Goal: Information Seeking & Learning: Understand process/instructions

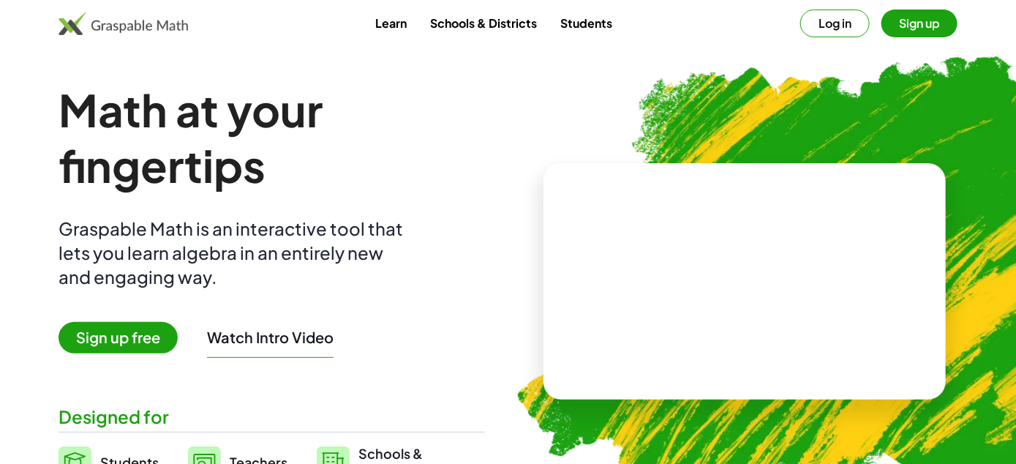
click at [94, 343] on span "Sign up free" at bounding box center [118, 337] width 119 height 31
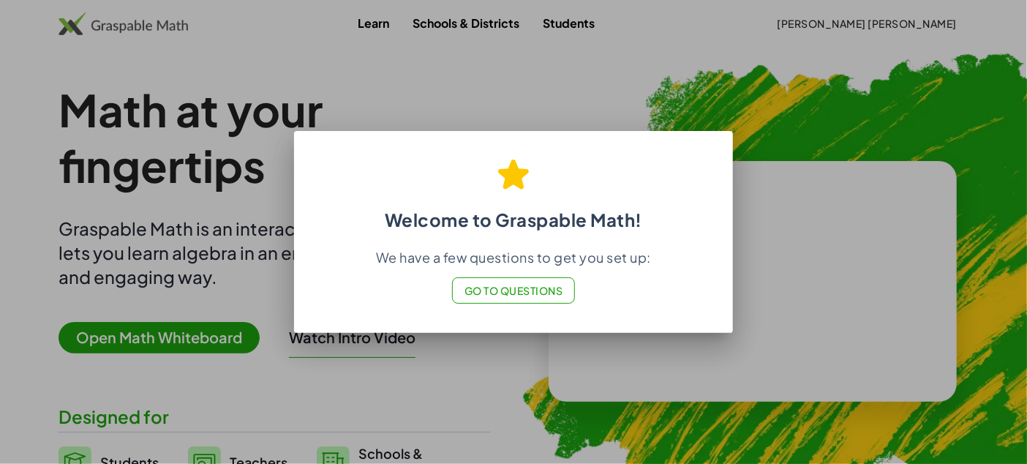
click at [503, 291] on span "Go to Questions" at bounding box center [513, 290] width 99 height 13
click at [481, 371] on div at bounding box center [513, 232] width 1027 height 464
click at [592, 118] on div at bounding box center [513, 232] width 1027 height 464
drag, startPoint x: 585, startPoint y: 102, endPoint x: 590, endPoint y: 82, distance: 20.9
click at [585, 102] on div at bounding box center [513, 232] width 1027 height 464
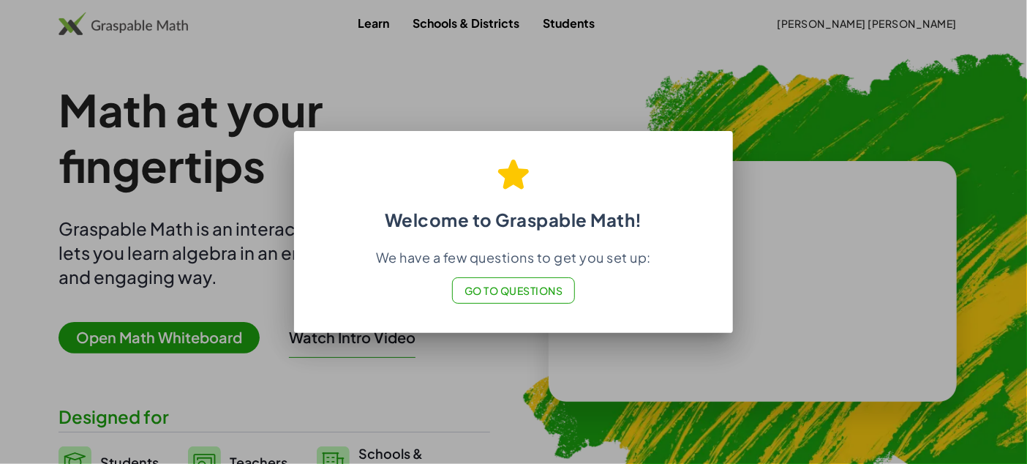
drag, startPoint x: 590, startPoint y: 82, endPoint x: 744, endPoint y: 32, distance: 162.2
click at [609, 73] on div at bounding box center [513, 232] width 1027 height 464
click at [392, 22] on div at bounding box center [513, 232] width 1027 height 464
click at [846, 19] on div at bounding box center [513, 232] width 1027 height 464
click at [808, 95] on div at bounding box center [513, 232] width 1027 height 464
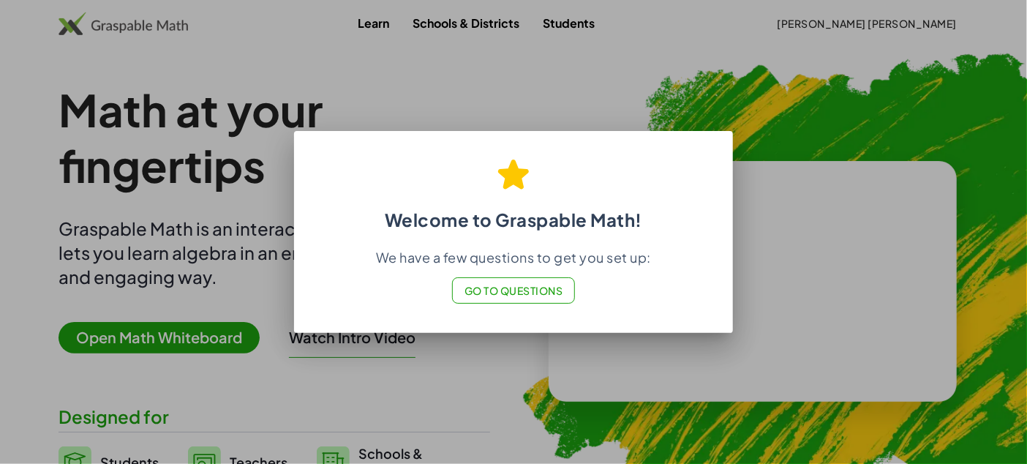
click at [508, 366] on div at bounding box center [513, 232] width 1027 height 464
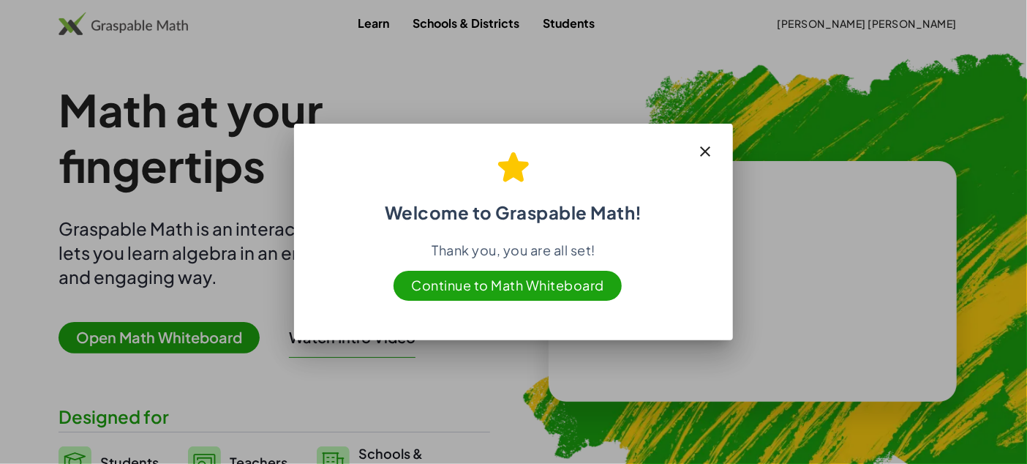
click at [533, 287] on span "Continue to Math Whiteboard" at bounding box center [508, 286] width 228 height 30
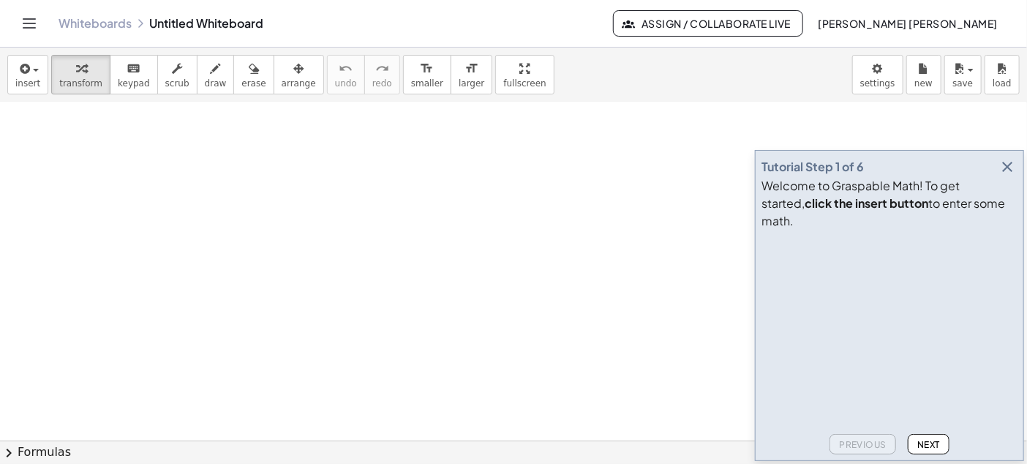
scroll to position [506, 0]
click at [428, 296] on div at bounding box center [513, 103] width 1027 height 1015
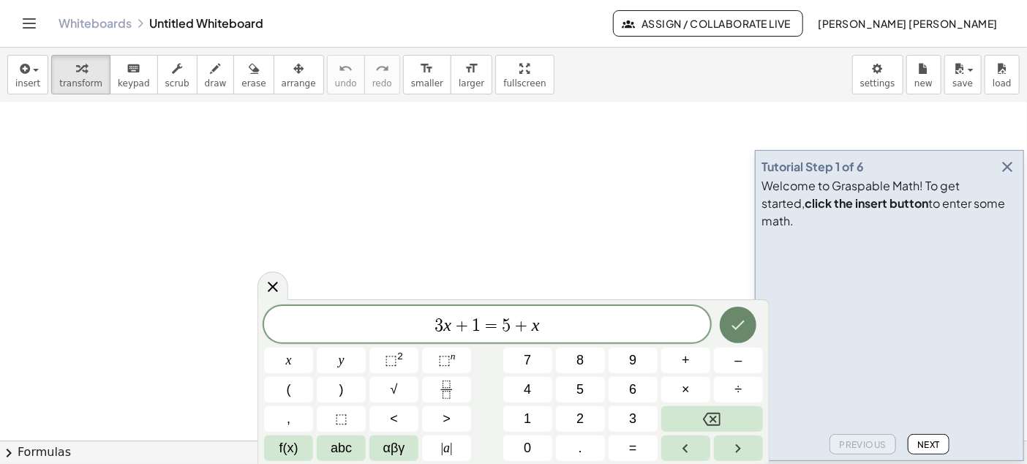
click at [733, 328] on icon "Done" at bounding box center [738, 325] width 18 height 18
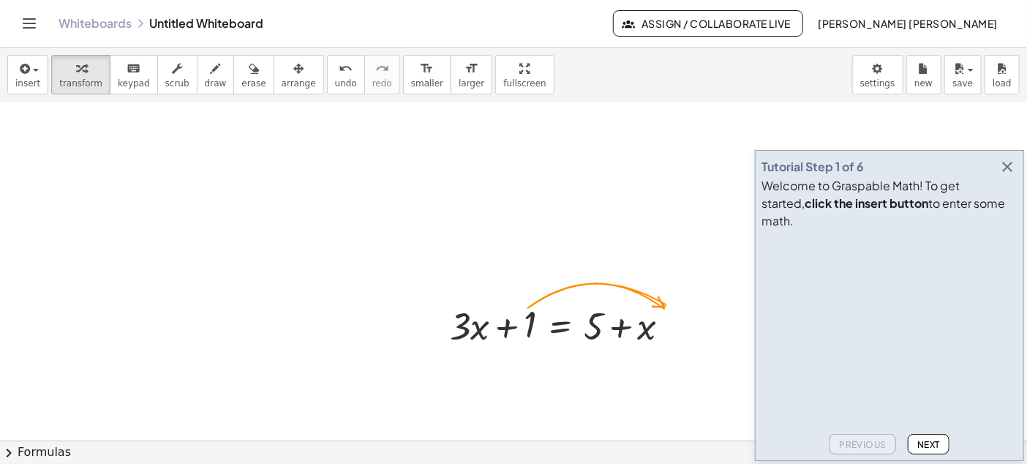
click at [674, 364] on div at bounding box center [513, 103] width 1027 height 1015
click at [617, 323] on div "+ · 3 · x + 1 = + 5 + x" at bounding box center [513, 103] width 1027 height 1015
click at [680, 365] on div at bounding box center [513, 103] width 1027 height 1015
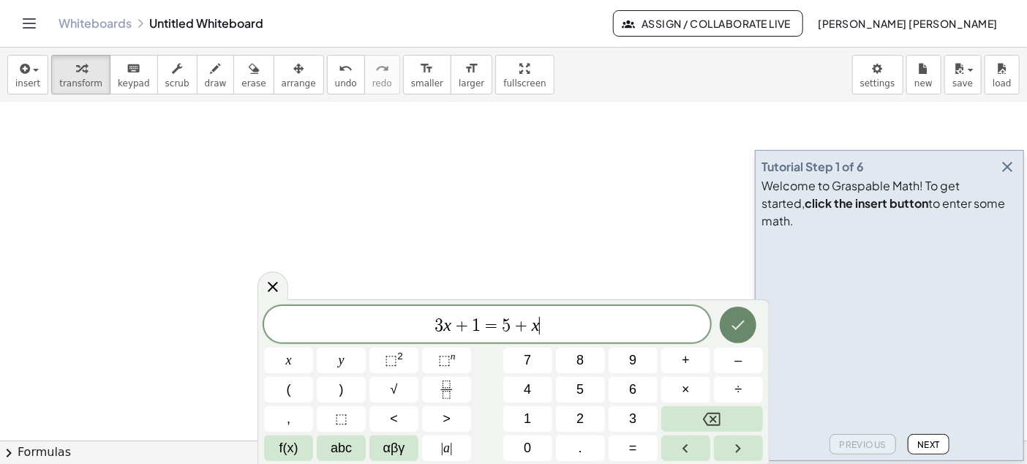
click at [735, 335] on button "Done" at bounding box center [738, 324] width 37 height 37
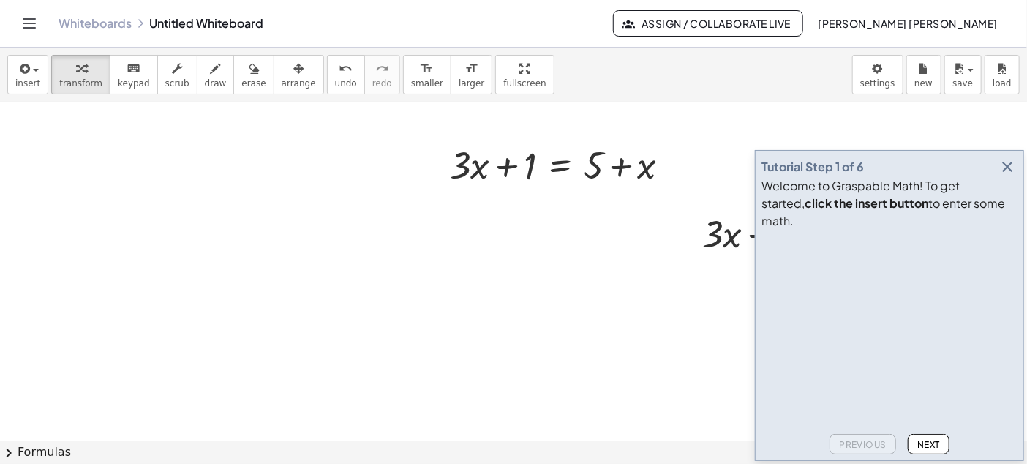
scroll to position [677, 0]
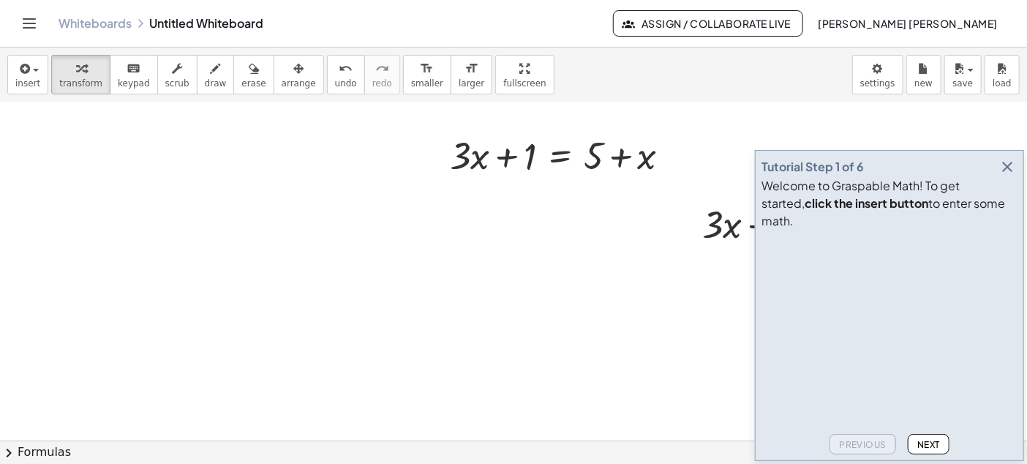
drag, startPoint x: 663, startPoint y: 271, endPoint x: 402, endPoint y: 266, distance: 261.2
click at [402, 266] on div at bounding box center [513, 103] width 1027 height 1354
click at [538, 157] on div at bounding box center [566, 154] width 247 height 50
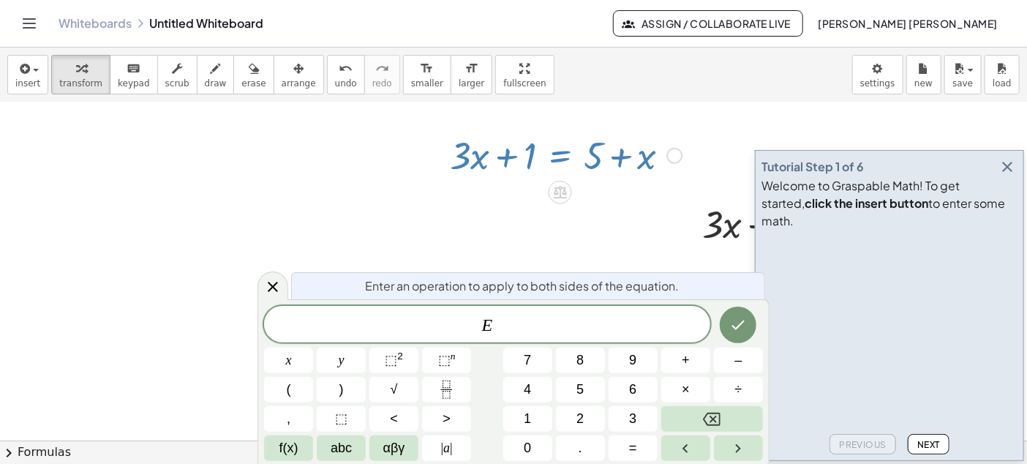
click at [519, 157] on div at bounding box center [566, 154] width 247 height 50
click at [524, 213] on div at bounding box center [513, 103] width 1027 height 1354
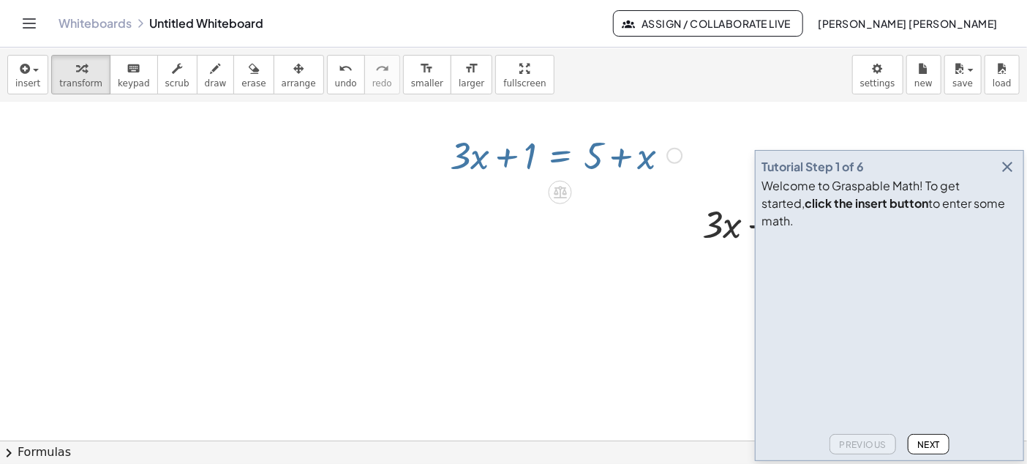
click at [524, 248] on div at bounding box center [513, 103] width 1027 height 1354
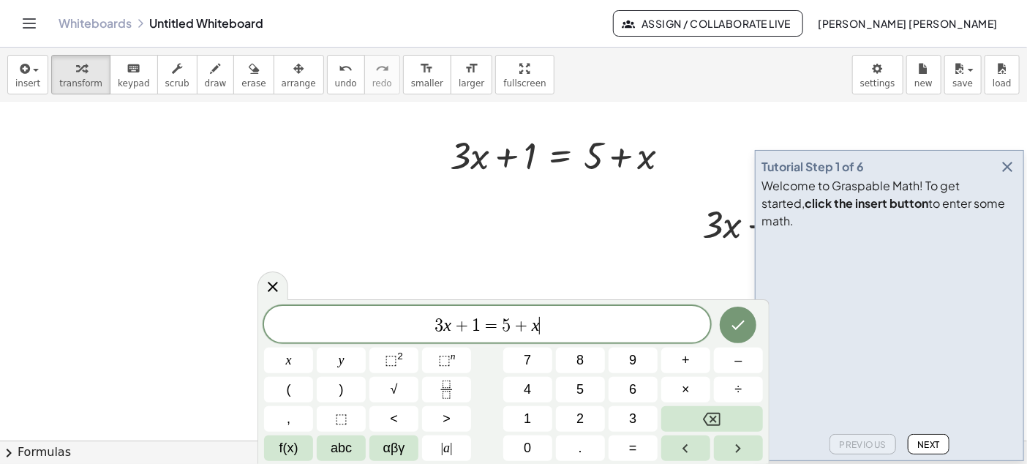
click at [584, 327] on span "3 x + 1 = 5 + x ​" at bounding box center [487, 325] width 446 height 20
click at [601, 235] on div at bounding box center [513, 103] width 1027 height 1354
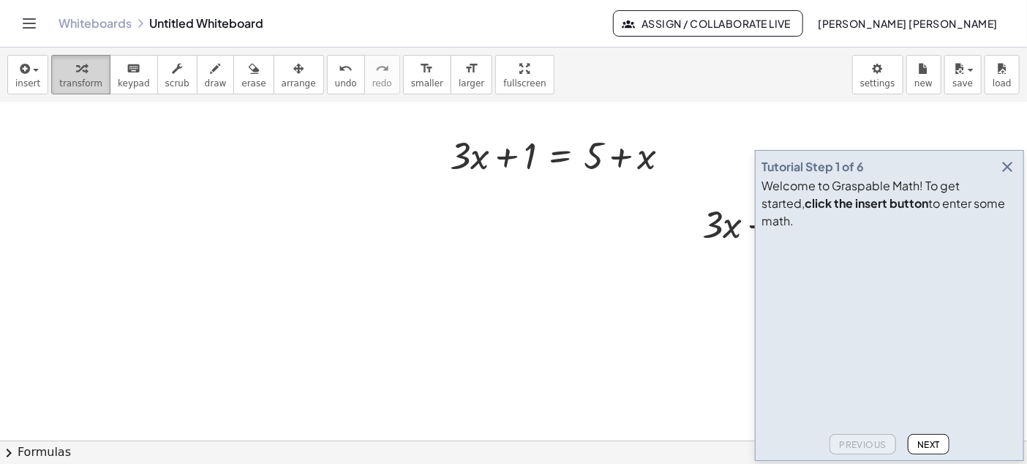
click at [79, 84] on span "transform" at bounding box center [80, 83] width 43 height 10
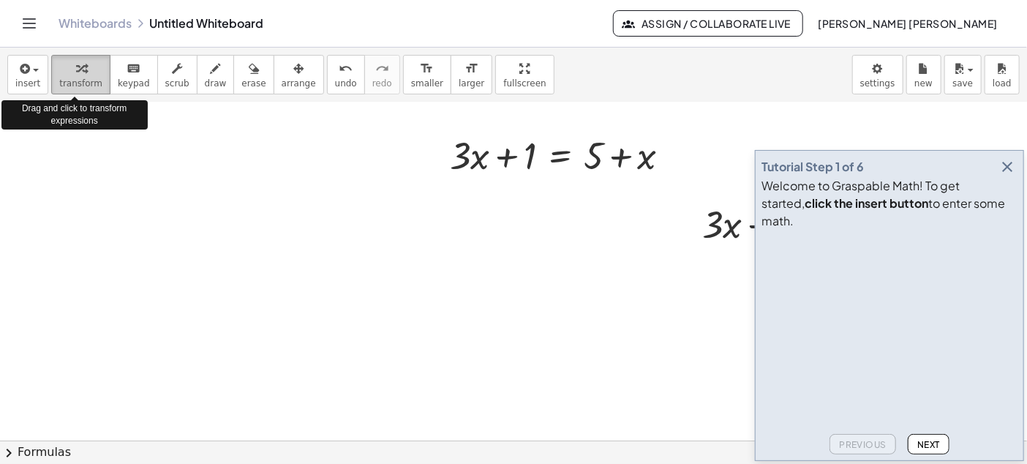
click at [78, 82] on span "transform" at bounding box center [80, 83] width 43 height 10
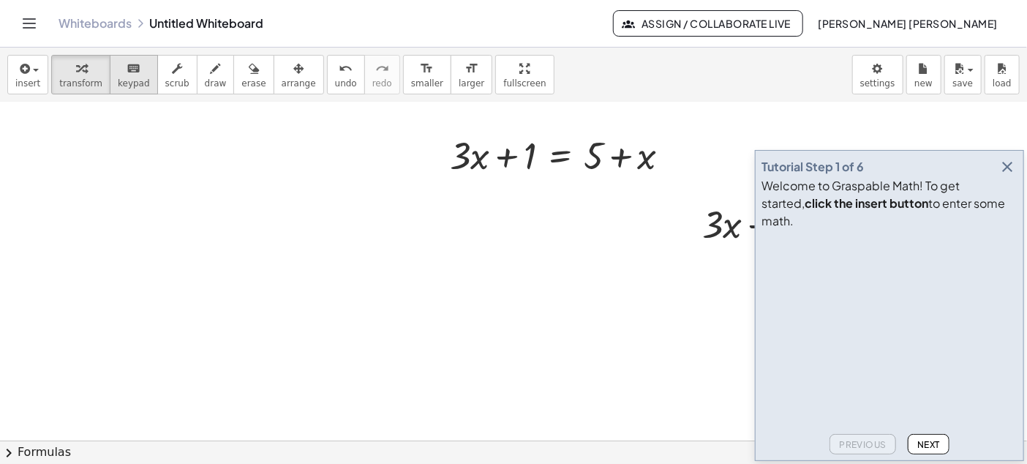
click at [127, 64] on icon "keyboard" at bounding box center [134, 69] width 14 height 18
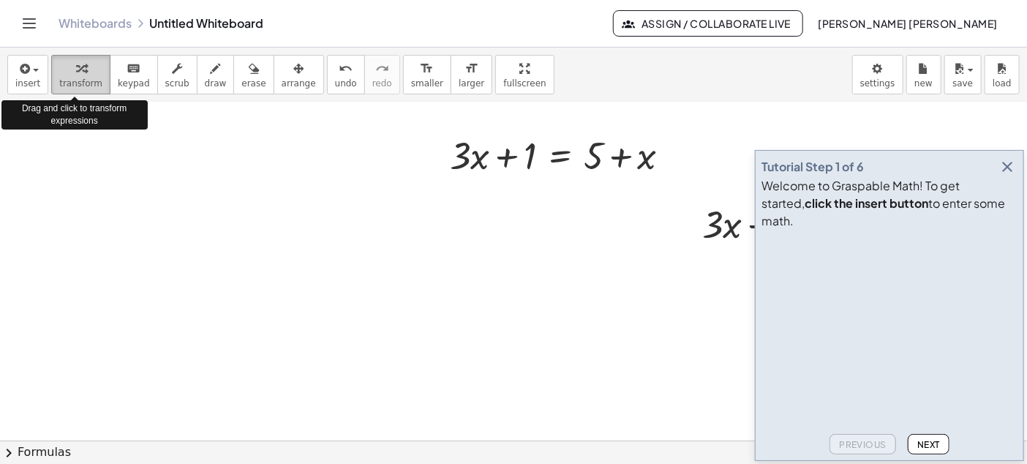
click at [76, 72] on icon "button" at bounding box center [81, 69] width 10 height 18
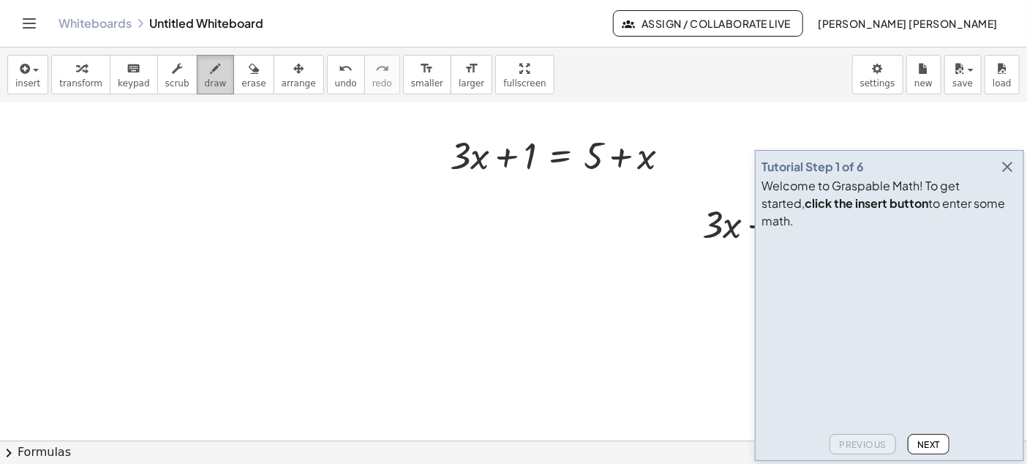
click at [205, 86] on span "draw" at bounding box center [216, 83] width 22 height 10
drag, startPoint x: 372, startPoint y: 206, endPoint x: 475, endPoint y: 251, distance: 111.7
click at [475, 252] on div at bounding box center [513, 103] width 1027 height 1354
drag, startPoint x: 455, startPoint y: 236, endPoint x: 451, endPoint y: 252, distance: 16.5
click at [451, 254] on div at bounding box center [513, 103] width 1027 height 1354
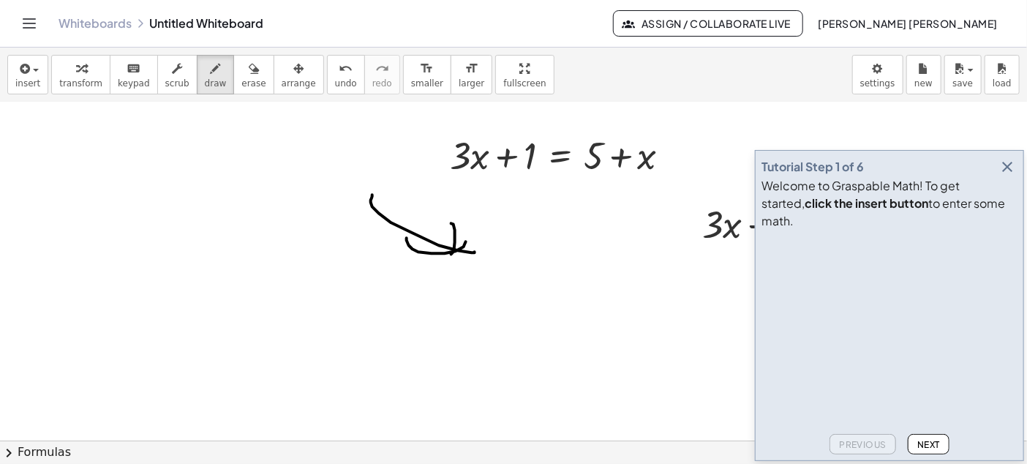
drag, startPoint x: 456, startPoint y: 251, endPoint x: 424, endPoint y: 245, distance: 32.7
click at [424, 248] on div at bounding box center [513, 103] width 1027 height 1354
click at [436, 250] on div at bounding box center [513, 103] width 1027 height 1354
click at [249, 77] on icon "button" at bounding box center [254, 69] width 10 height 18
drag, startPoint x: 459, startPoint y: 234, endPoint x: 365, endPoint y: 206, distance: 98.4
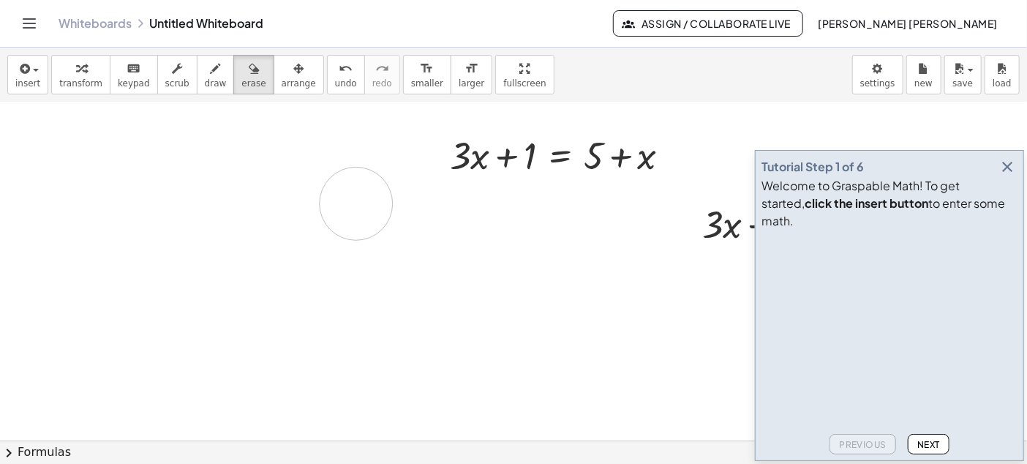
click at [357, 203] on div at bounding box center [513, 103] width 1027 height 1354
click at [440, 168] on div at bounding box center [513, 103] width 1027 height 1354
click at [436, 157] on div at bounding box center [513, 103] width 1027 height 1354
drag, startPoint x: 450, startPoint y: 146, endPoint x: 979, endPoint y: 274, distance: 544.1
click at [979, 276] on main "Tutorial Step 1 of 6 Welcome to Graspable Math! To get started, click the inser…" at bounding box center [513, 232] width 1027 height 464
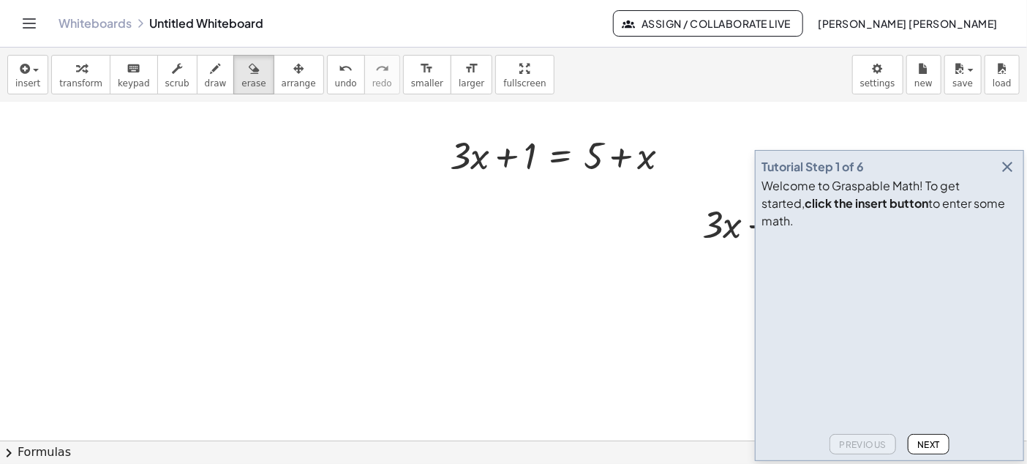
click at [930, 439] on span "Next" at bounding box center [928, 444] width 23 height 11
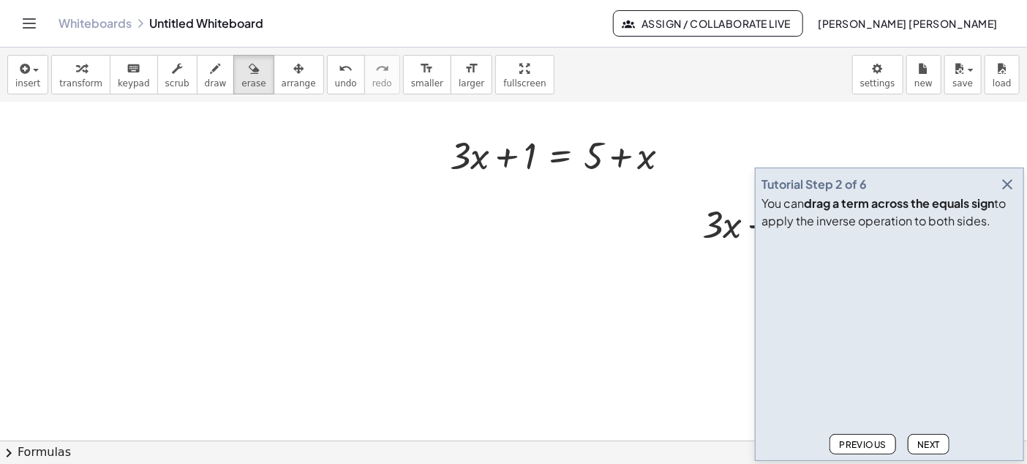
click at [935, 436] on button "Next" at bounding box center [929, 444] width 42 height 20
click at [85, 75] on div "button" at bounding box center [80, 68] width 43 height 18
click at [475, 162] on div at bounding box center [566, 154] width 247 height 50
click at [519, 162] on div at bounding box center [566, 154] width 247 height 50
click at [518, 155] on div at bounding box center [566, 154] width 247 height 50
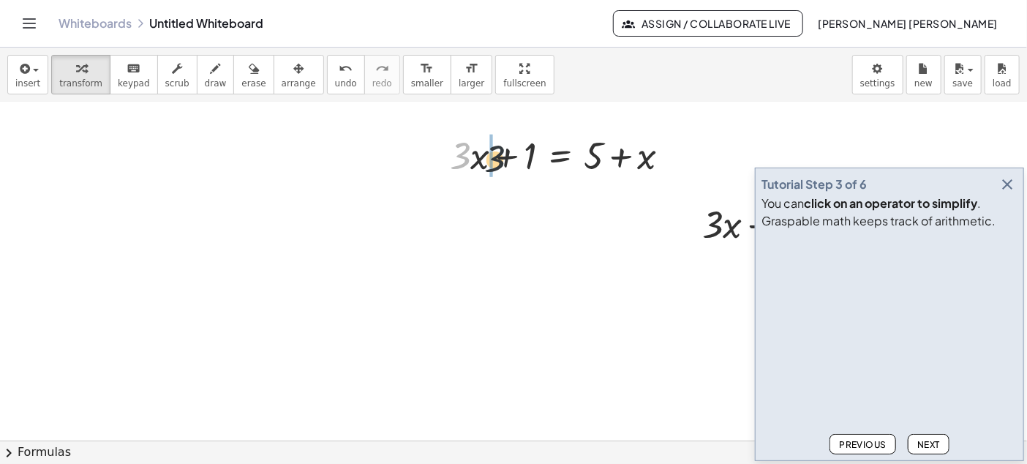
drag, startPoint x: 465, startPoint y: 167, endPoint x: 502, endPoint y: 170, distance: 36.8
click at [502, 170] on div at bounding box center [566, 154] width 247 height 50
drag, startPoint x: 506, startPoint y: 162, endPoint x: 544, endPoint y: 161, distance: 38.0
click at [544, 161] on div at bounding box center [566, 154] width 247 height 50
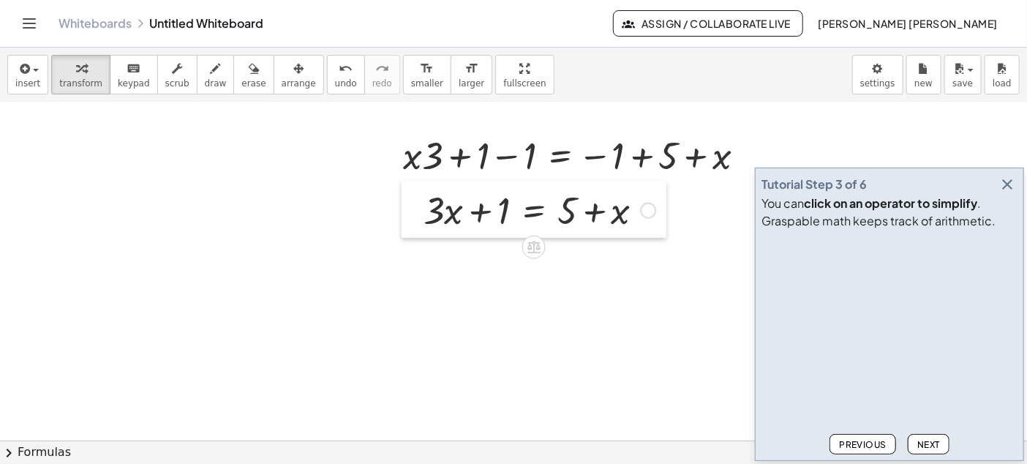
drag, startPoint x: 698, startPoint y: 232, endPoint x: 419, endPoint y: 218, distance: 279.0
click at [419, 218] on div at bounding box center [413, 209] width 22 height 57
click at [650, 210] on div at bounding box center [648, 211] width 16 height 16
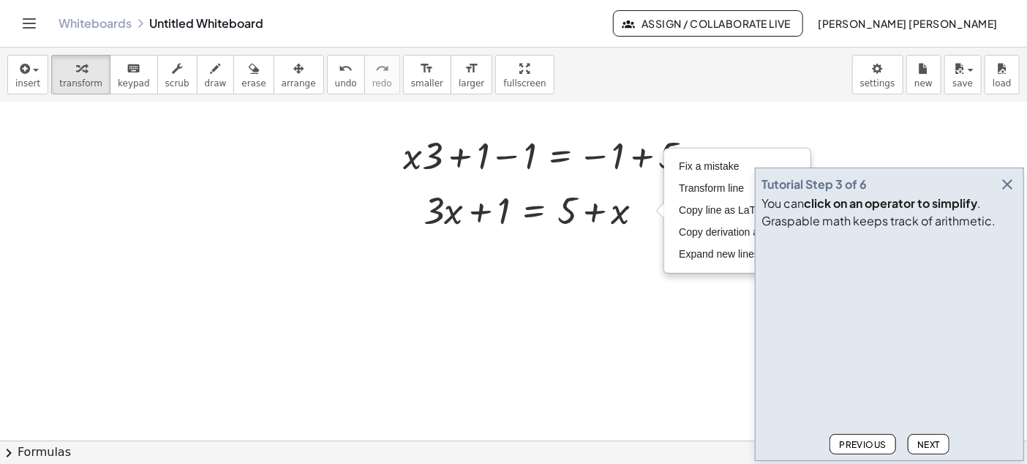
click at [549, 371] on div at bounding box center [513, 103] width 1027 height 1354
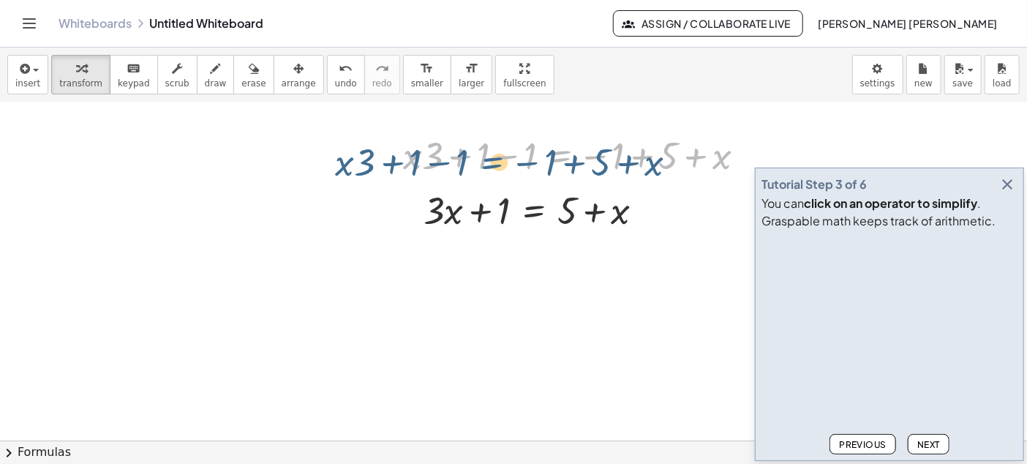
drag, startPoint x: 543, startPoint y: 149, endPoint x: 461, endPoint y: 154, distance: 82.8
click at [461, 154] on div at bounding box center [580, 154] width 369 height 50
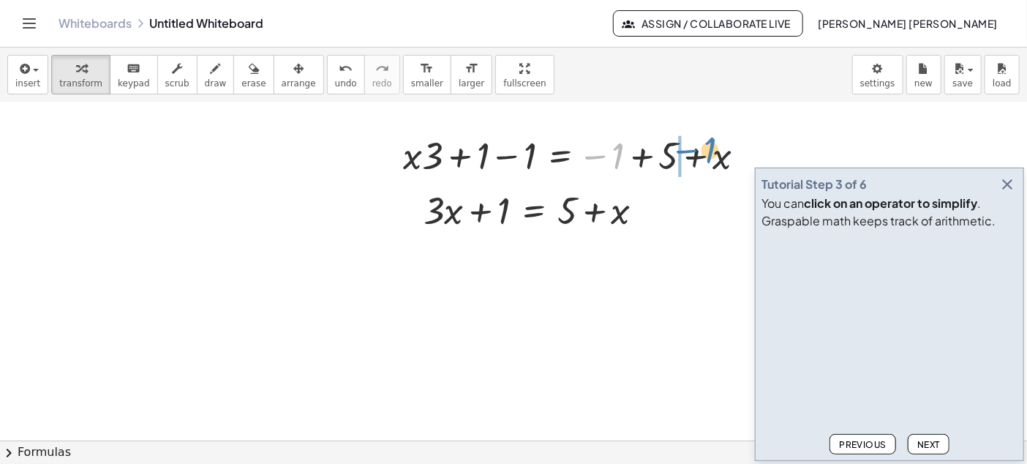
drag, startPoint x: 595, startPoint y: 159, endPoint x: 685, endPoint y: 153, distance: 90.2
click at [687, 153] on div at bounding box center [580, 154] width 369 height 50
click at [249, 73] on icon "button" at bounding box center [254, 69] width 10 height 18
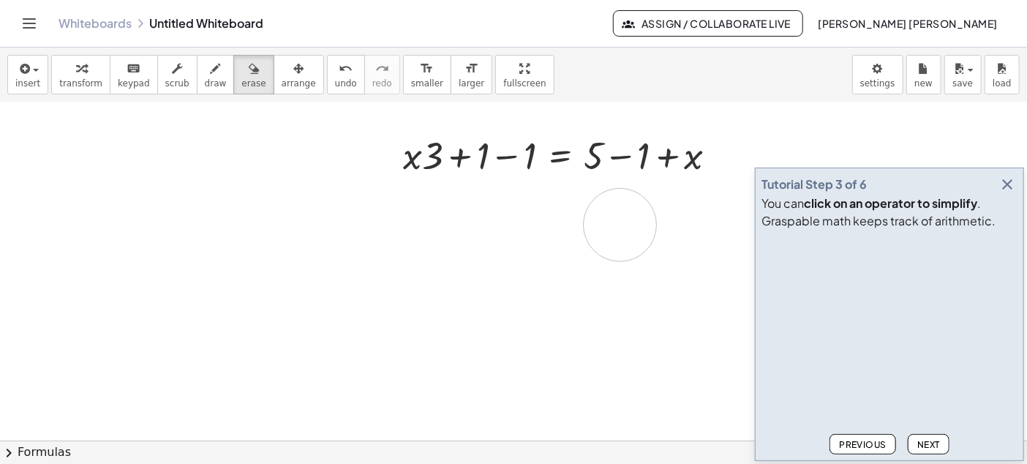
drag, startPoint x: 409, startPoint y: 217, endPoint x: 620, endPoint y: 225, distance: 211.5
click at [620, 225] on div at bounding box center [513, 103] width 1027 height 1354
click at [935, 444] on span "Next" at bounding box center [928, 444] width 23 height 11
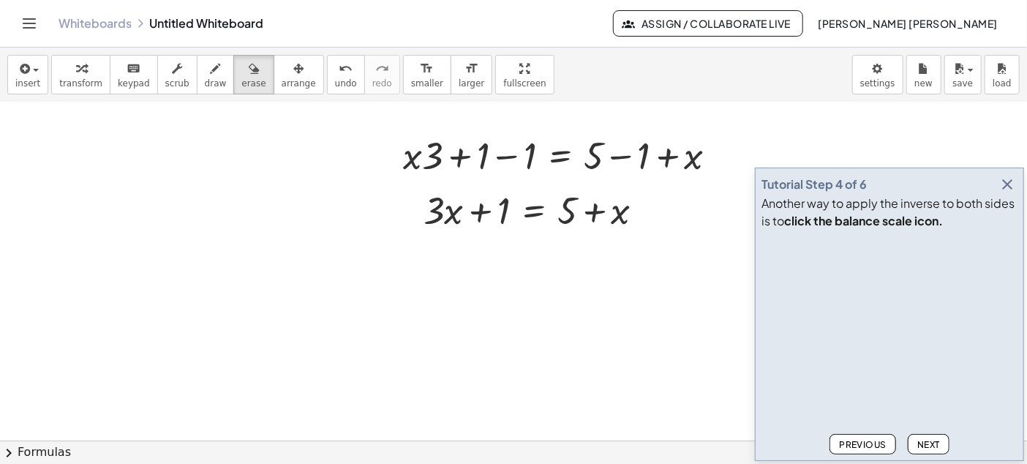
click at [505, 202] on div at bounding box center [513, 103] width 1027 height 1354
click at [469, 221] on div at bounding box center [513, 103] width 1027 height 1354
click at [76, 78] on span "transform" at bounding box center [80, 83] width 43 height 10
click at [518, 159] on div at bounding box center [566, 154] width 340 height 50
click at [518, 159] on div at bounding box center [612, 154] width 247 height 50
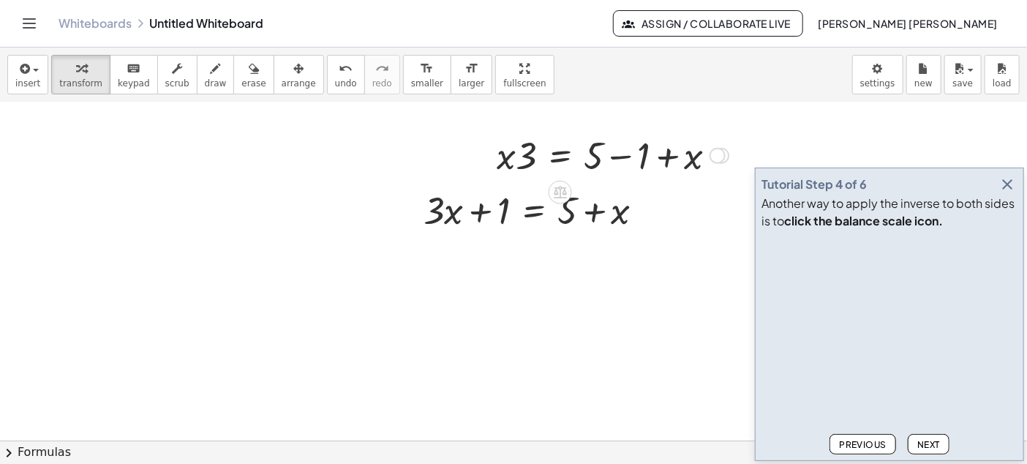
click at [560, 156] on div "· 3 · x = + 5 + x − 1" at bounding box center [560, 156] width 0 height 0
click at [717, 157] on div "Transform line Copy line as LaTeX Copy derivation as LaTeX Expand new lines: On" at bounding box center [718, 156] width 16 height 16
drag, startPoint x: 643, startPoint y: 199, endPoint x: 624, endPoint y: 203, distance: 19.4
click at [642, 200] on div at bounding box center [539, 209] width 247 height 50
click at [561, 211] on div at bounding box center [539, 209] width 247 height 50
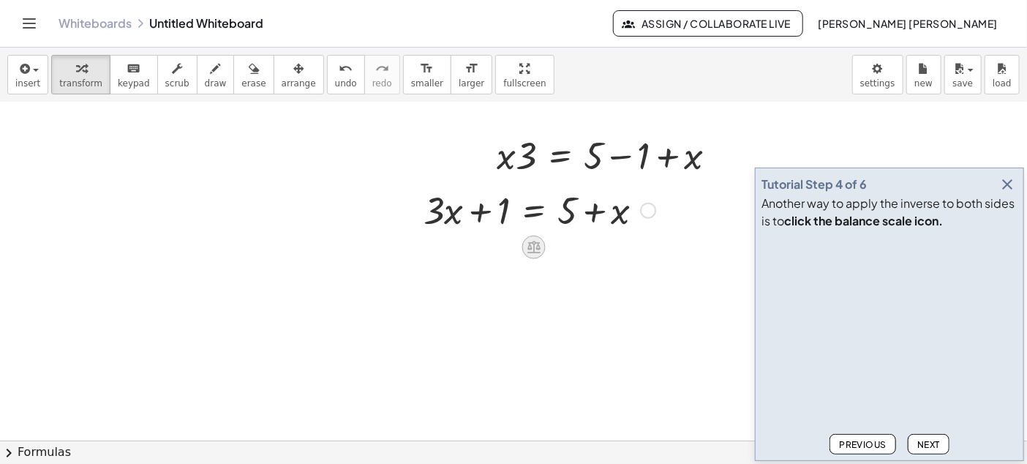
click at [533, 246] on icon at bounding box center [533, 246] width 15 height 15
click at [532, 246] on span "×" at bounding box center [534, 247] width 9 height 21
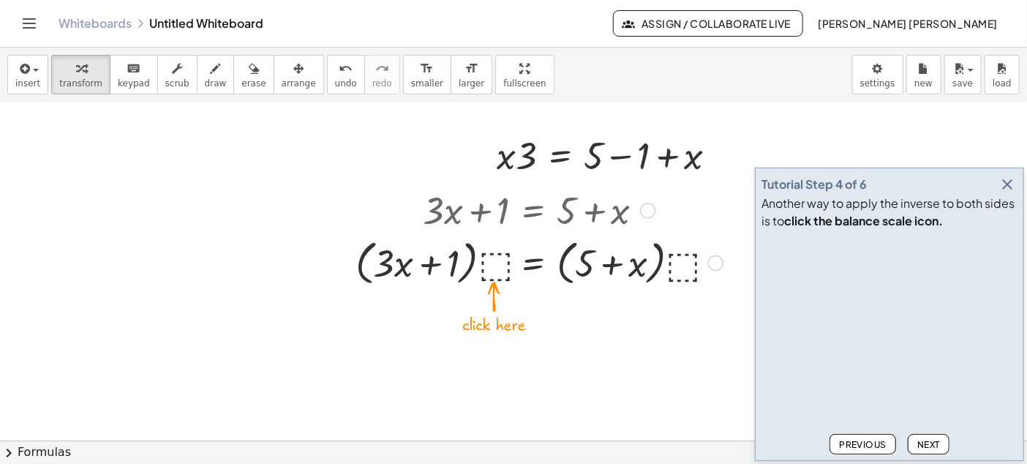
click at [490, 263] on div at bounding box center [539, 262] width 382 height 56
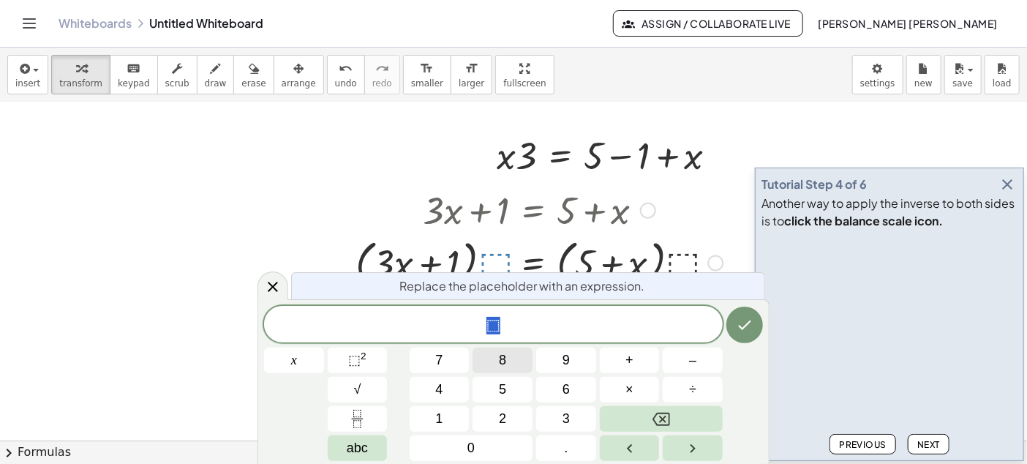
click at [512, 365] on button "8" at bounding box center [503, 360] width 60 height 26
click at [751, 331] on icon "Done" at bounding box center [745, 325] width 18 height 18
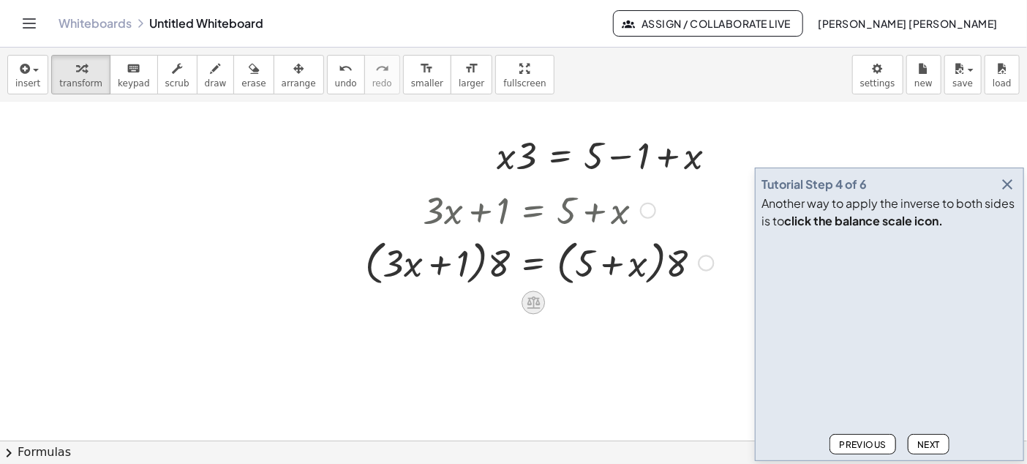
click at [533, 304] on icon at bounding box center [533, 302] width 13 height 12
click at [583, 304] on div at bounding box center [591, 301] width 23 height 23
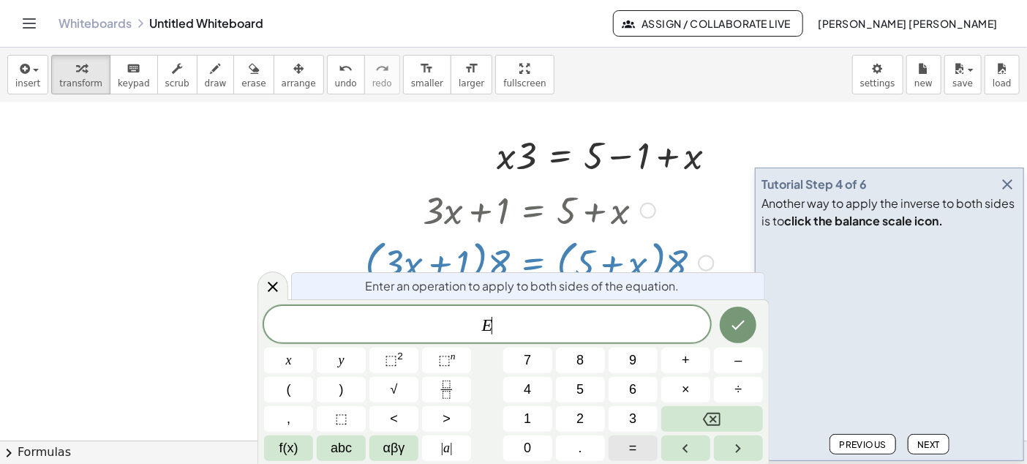
click at [625, 455] on button "=" at bounding box center [633, 448] width 49 height 26
click at [726, 323] on button "Done" at bounding box center [738, 324] width 37 height 37
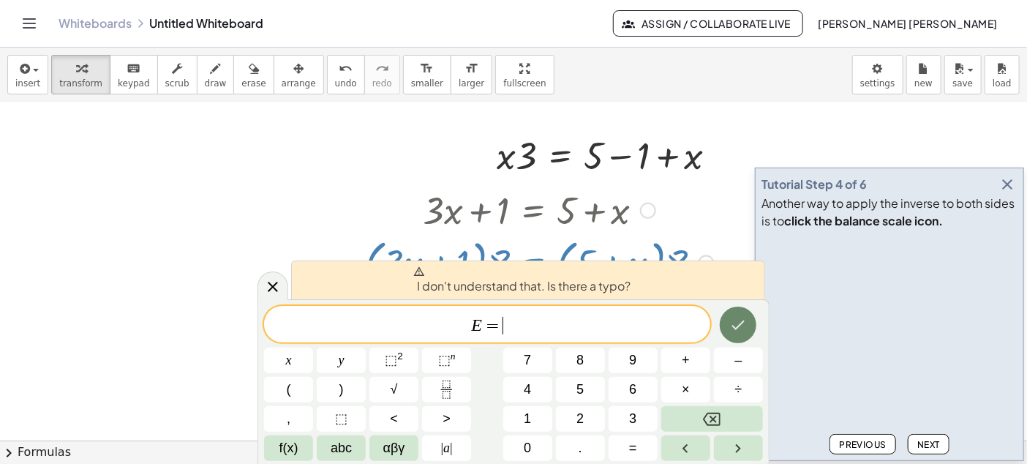
click at [747, 321] on button "Done" at bounding box center [738, 324] width 37 height 37
click at [717, 413] on icon "Backspace" at bounding box center [712, 419] width 18 height 13
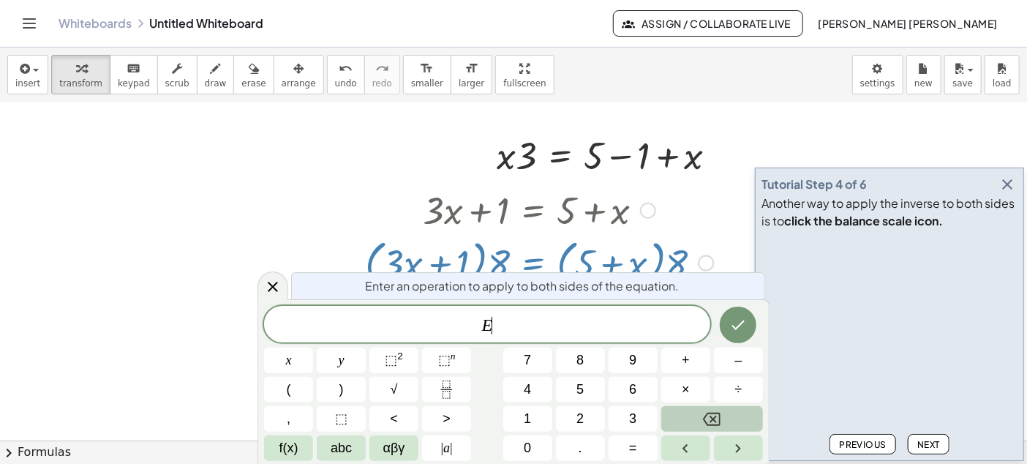
click at [717, 413] on icon "Backspace" at bounding box center [712, 419] width 18 height 13
click at [728, 319] on button "Done" at bounding box center [738, 324] width 37 height 37
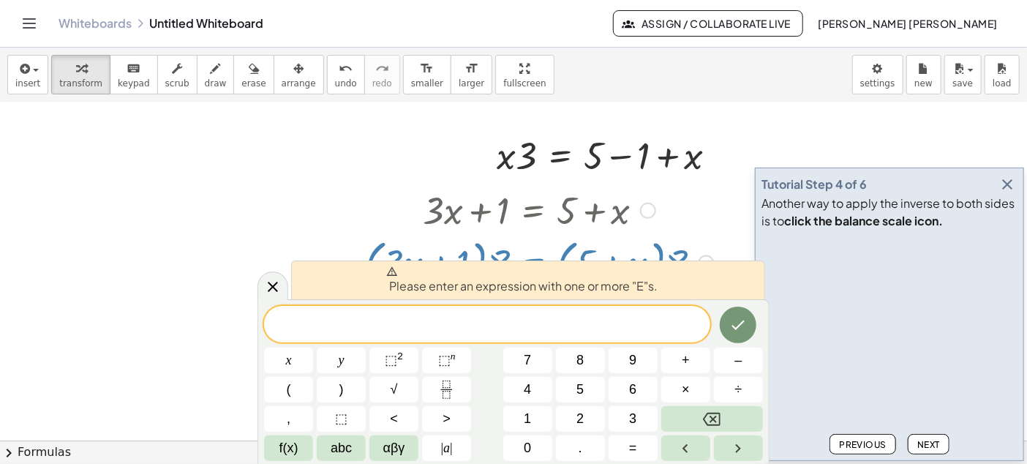
click at [738, 225] on div at bounding box center [513, 103] width 1027 height 1354
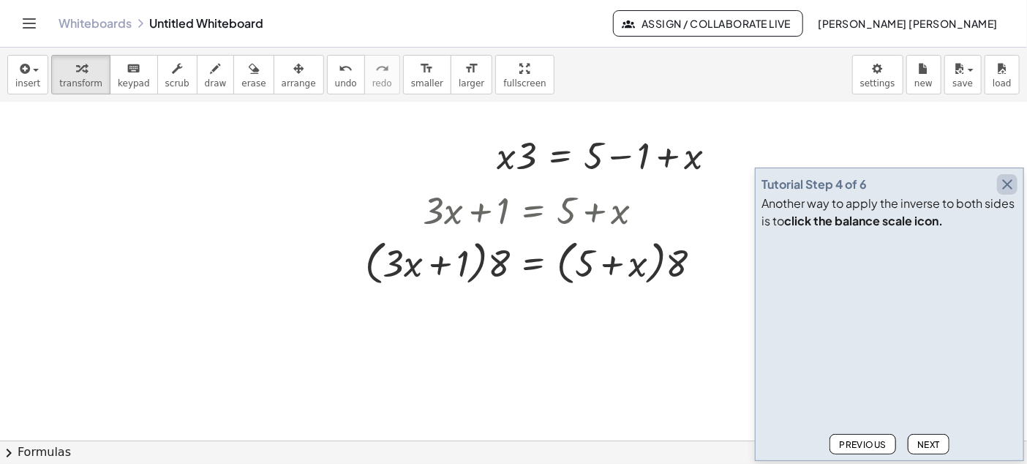
click at [1009, 184] on icon "button" at bounding box center [1007, 185] width 18 height 18
